Goal: Information Seeking & Learning: Learn about a topic

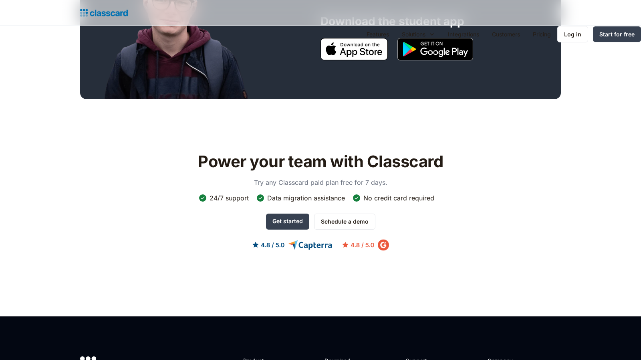
scroll to position [594, 0]
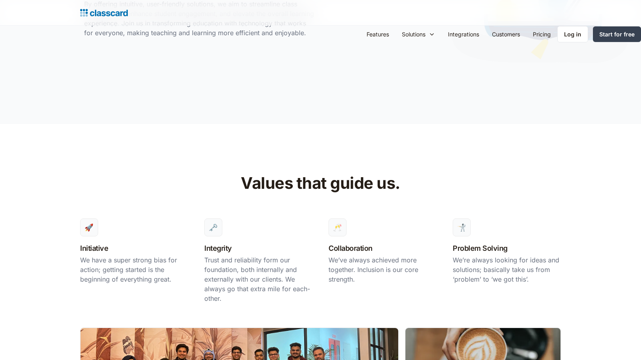
scroll to position [662, 0]
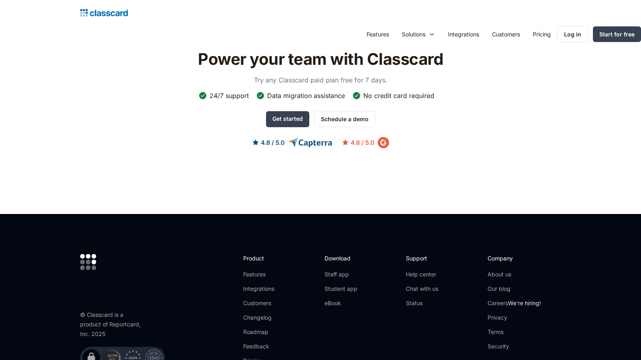
scroll to position [1103, 0]
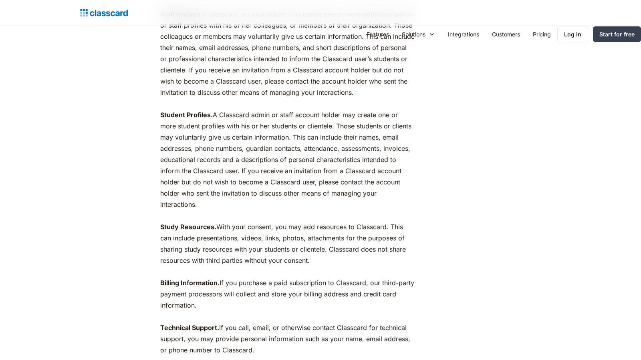
scroll to position [1298, 0]
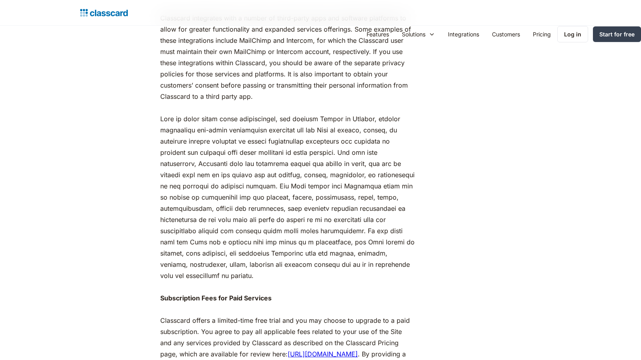
scroll to position [980, 0]
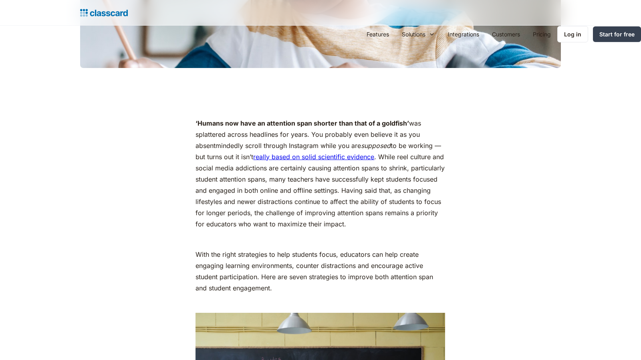
scroll to position [662, 0]
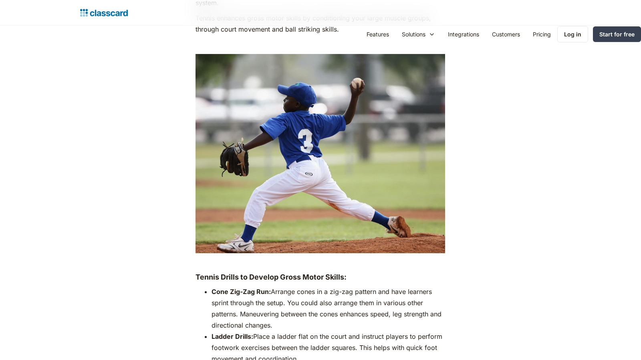
scroll to position [1483, 0]
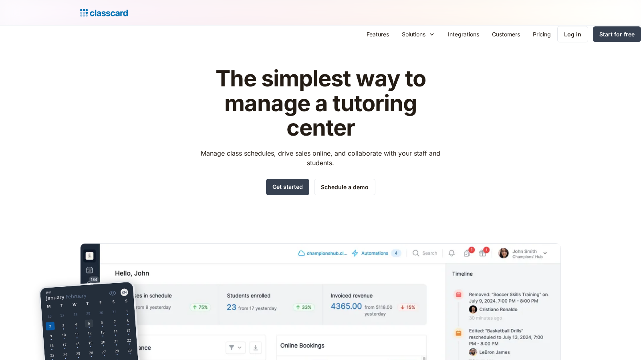
scroll to position [344, 0]
